Goal: Browse casually

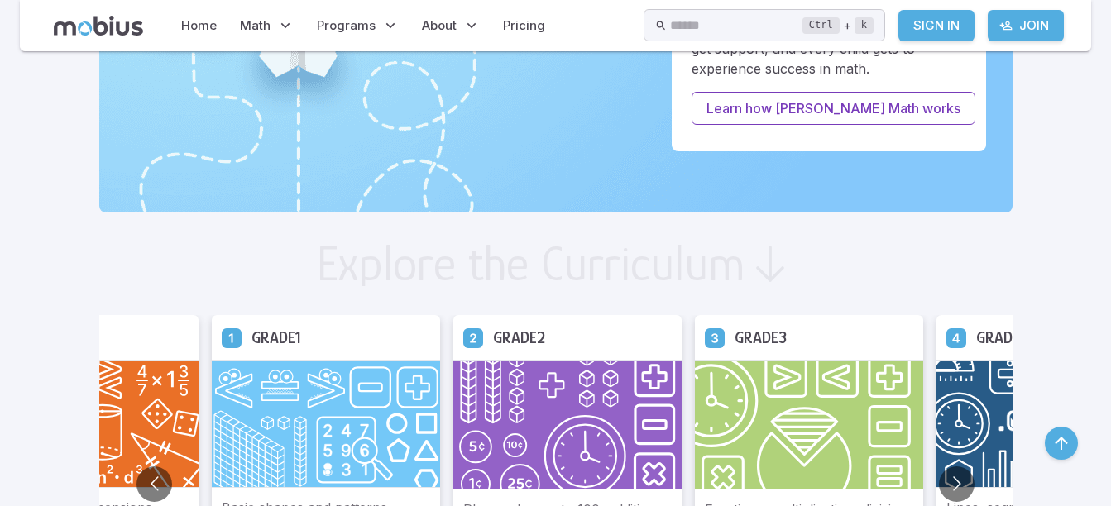
scroll to position [979, 0]
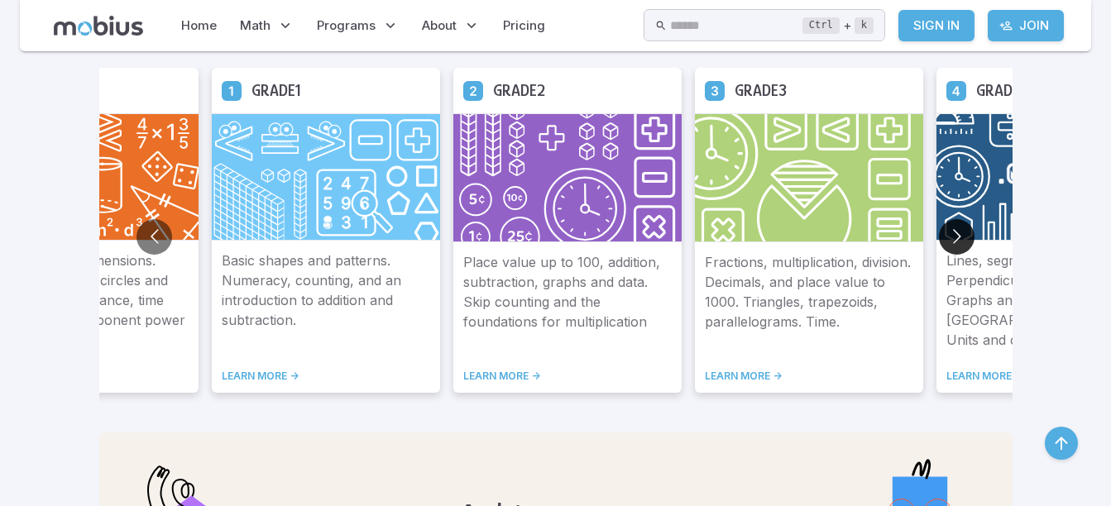
click at [950, 235] on button "Go to next slide" at bounding box center [957, 237] width 36 height 36
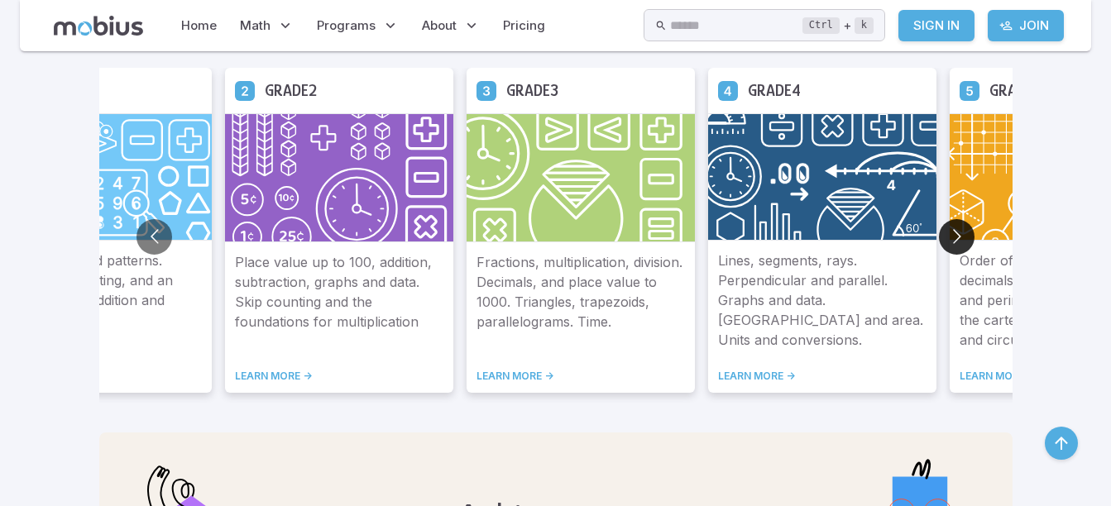
click at [952, 235] on button "Go to next slide" at bounding box center [957, 237] width 36 height 36
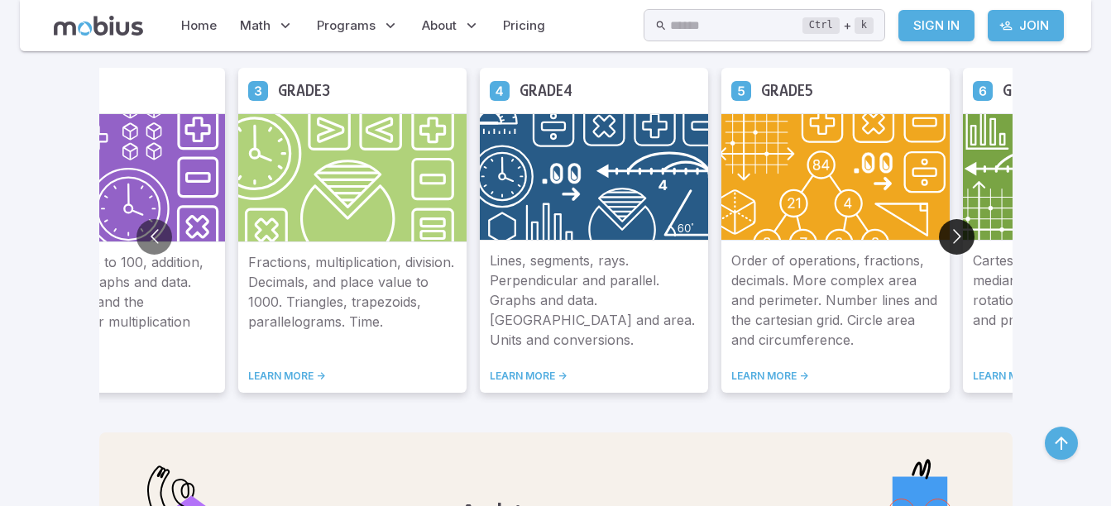
click at [952, 235] on button "Go to next slide" at bounding box center [957, 237] width 36 height 36
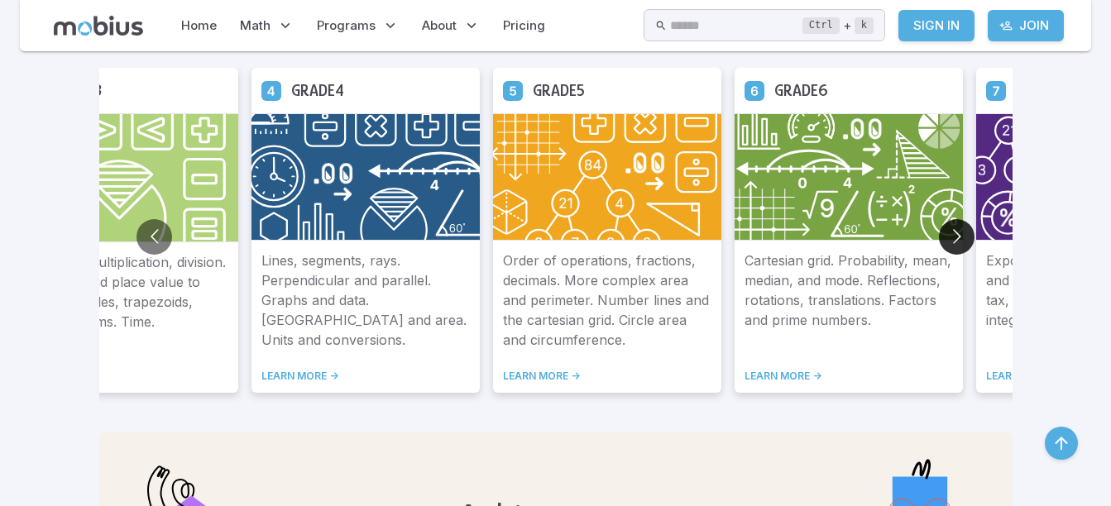
click at [952, 235] on button "Go to next slide" at bounding box center [957, 237] width 36 height 36
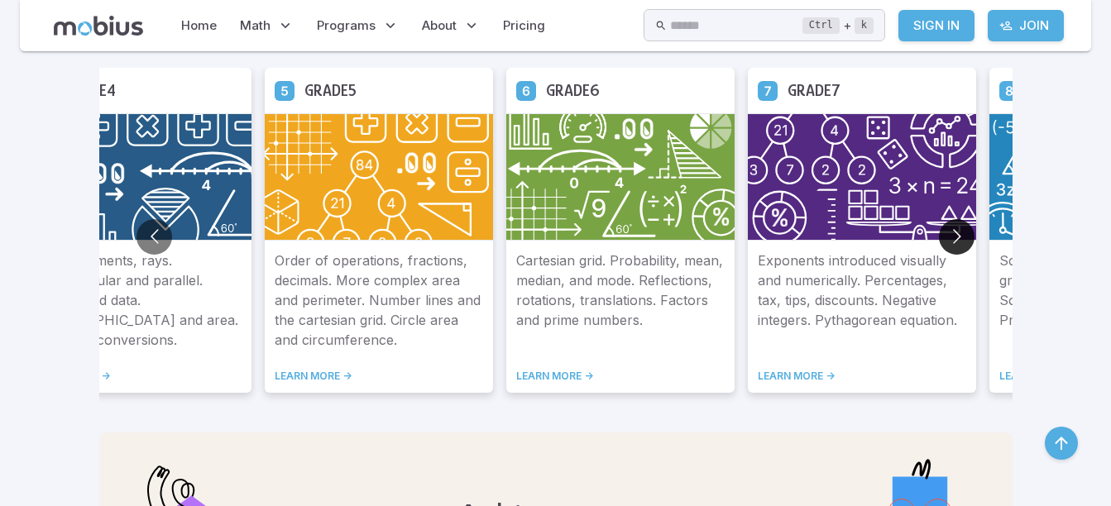
click at [951, 232] on button "Go to next slide" at bounding box center [957, 237] width 36 height 36
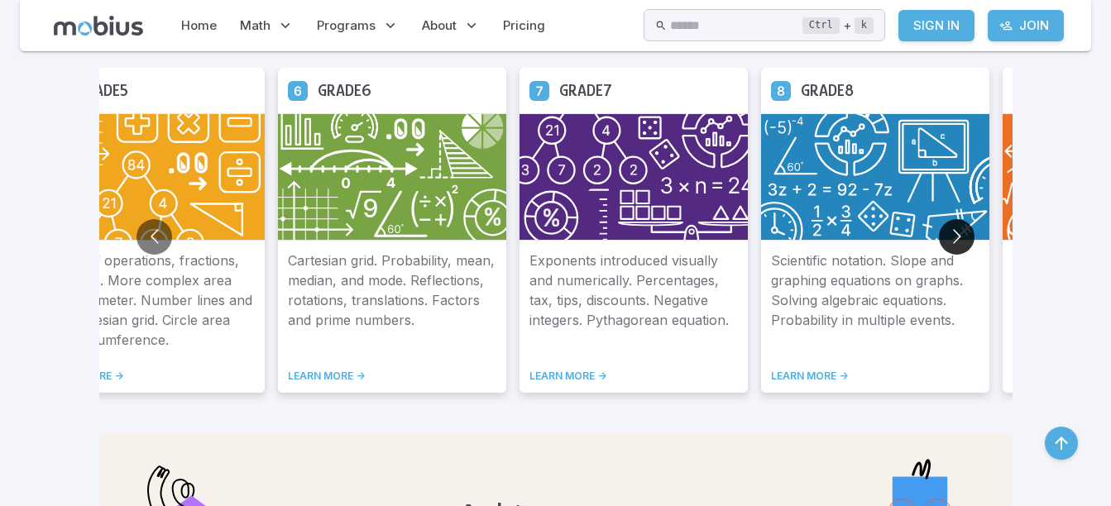
click at [951, 232] on button "Go to next slide" at bounding box center [957, 237] width 36 height 36
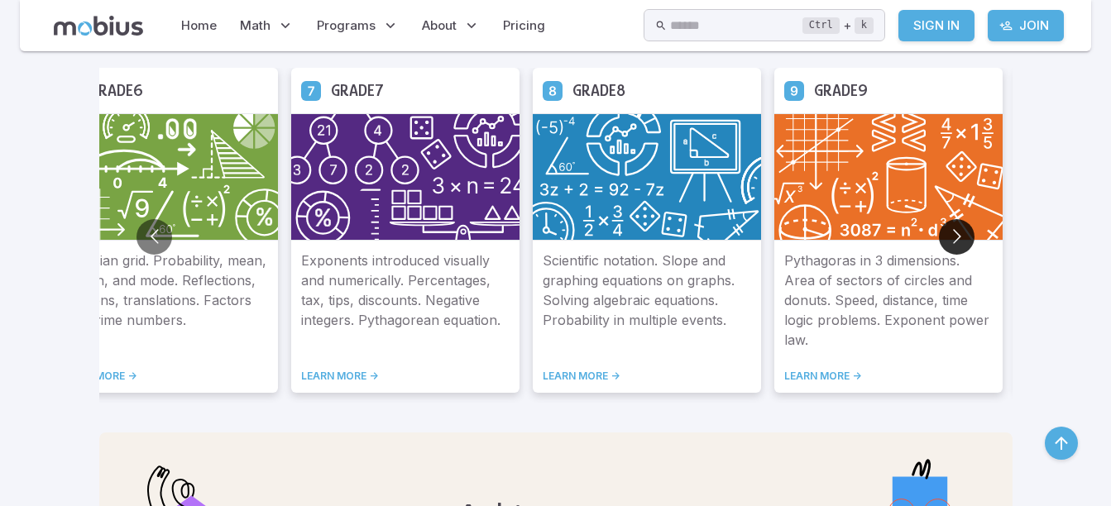
click at [952, 236] on button "Go to next slide" at bounding box center [957, 237] width 36 height 36
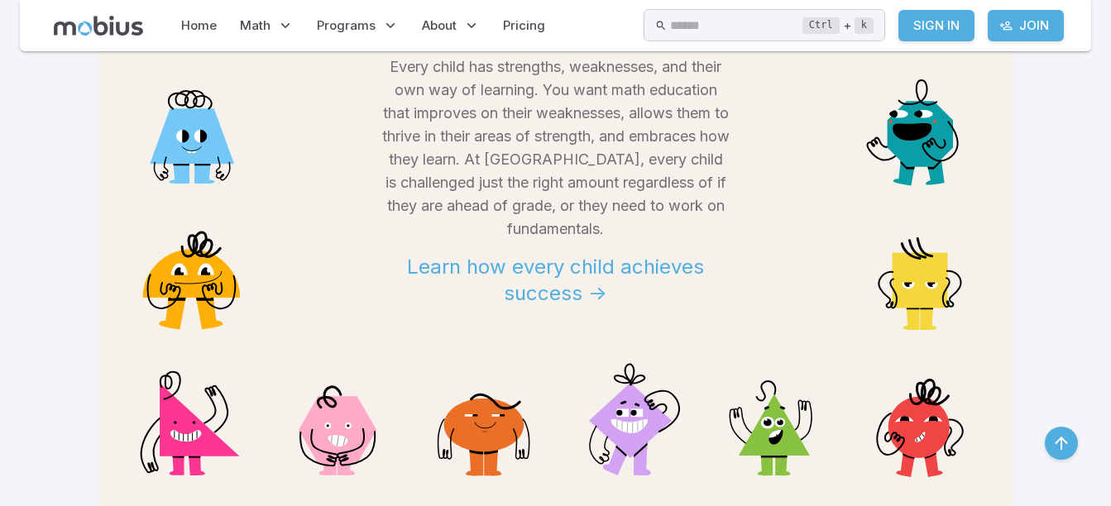
scroll to position [1524, 0]
